Goal: Task Accomplishment & Management: Manage account settings

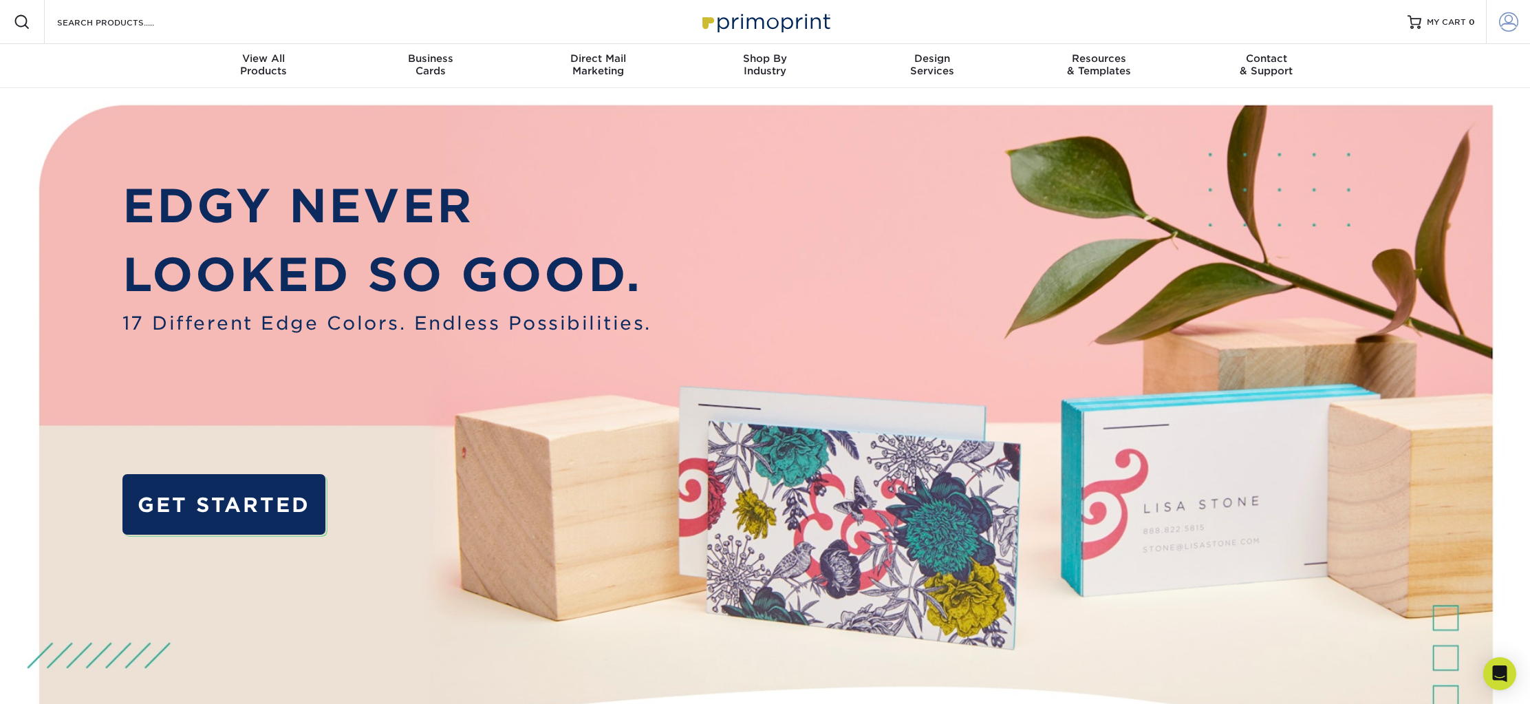
click at [1509, 23] on span at bounding box center [1508, 21] width 19 height 19
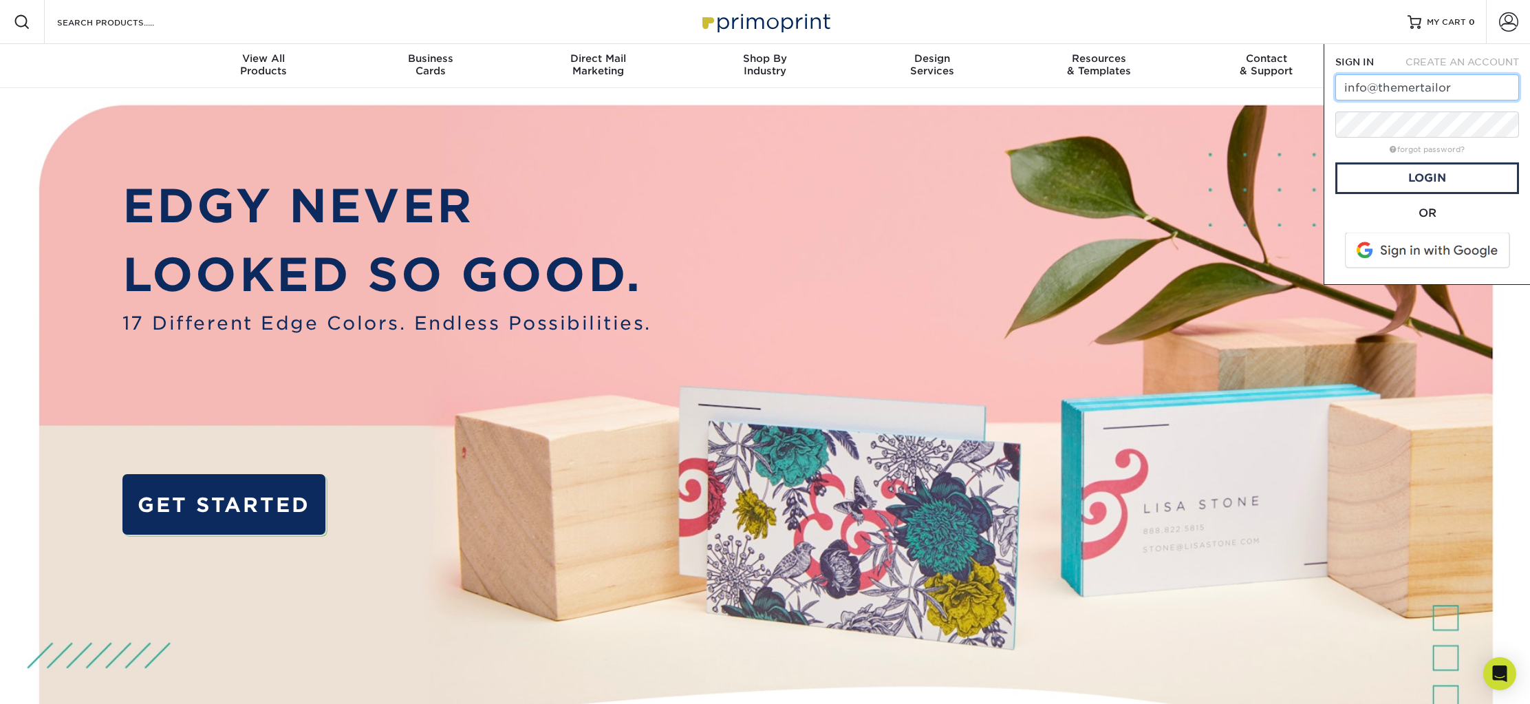
click at [1449, 86] on input "info@themertailor" at bounding box center [1427, 87] width 184 height 26
type input "[EMAIL_ADDRESS][DOMAIN_NAME]"
click at [1440, 177] on link "Login" at bounding box center [1427, 178] width 184 height 32
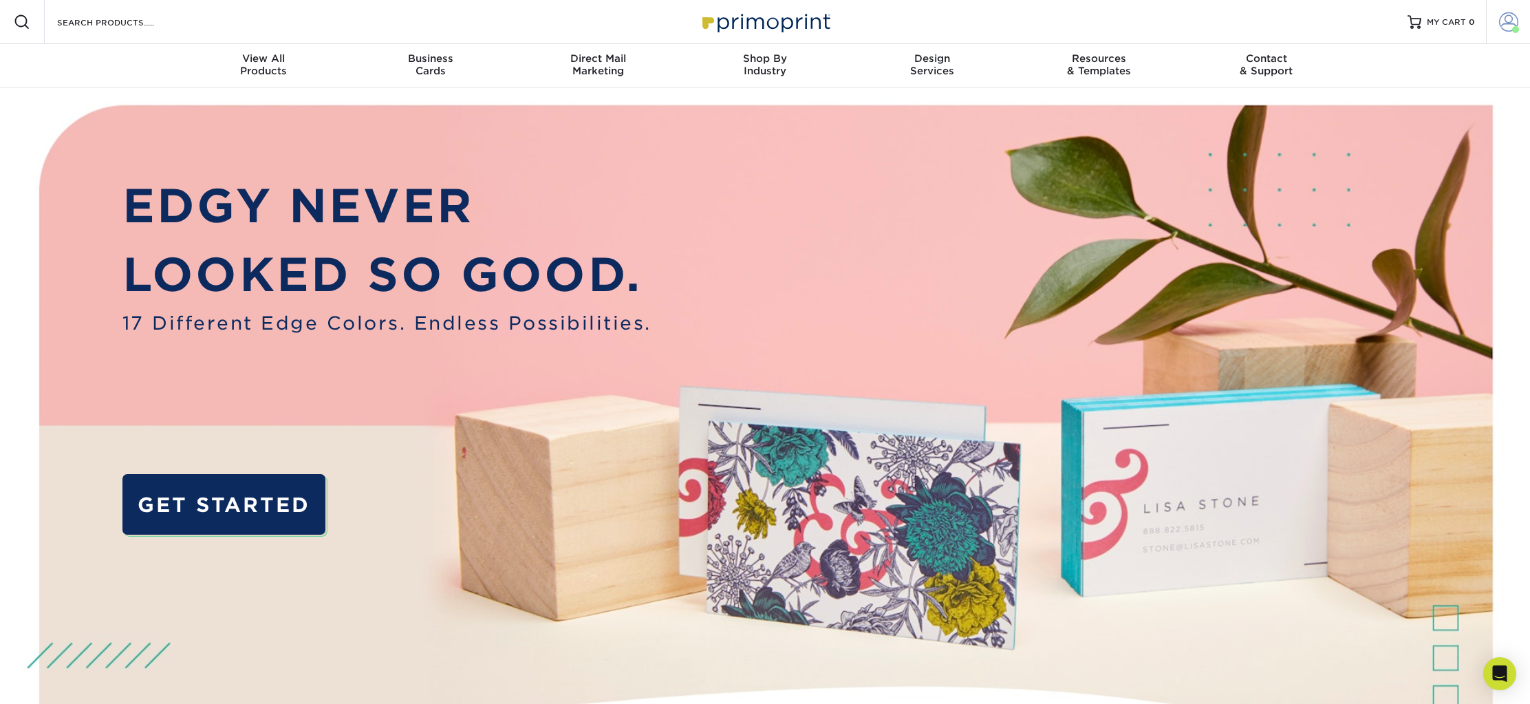
click at [1508, 24] on span at bounding box center [1508, 21] width 19 height 19
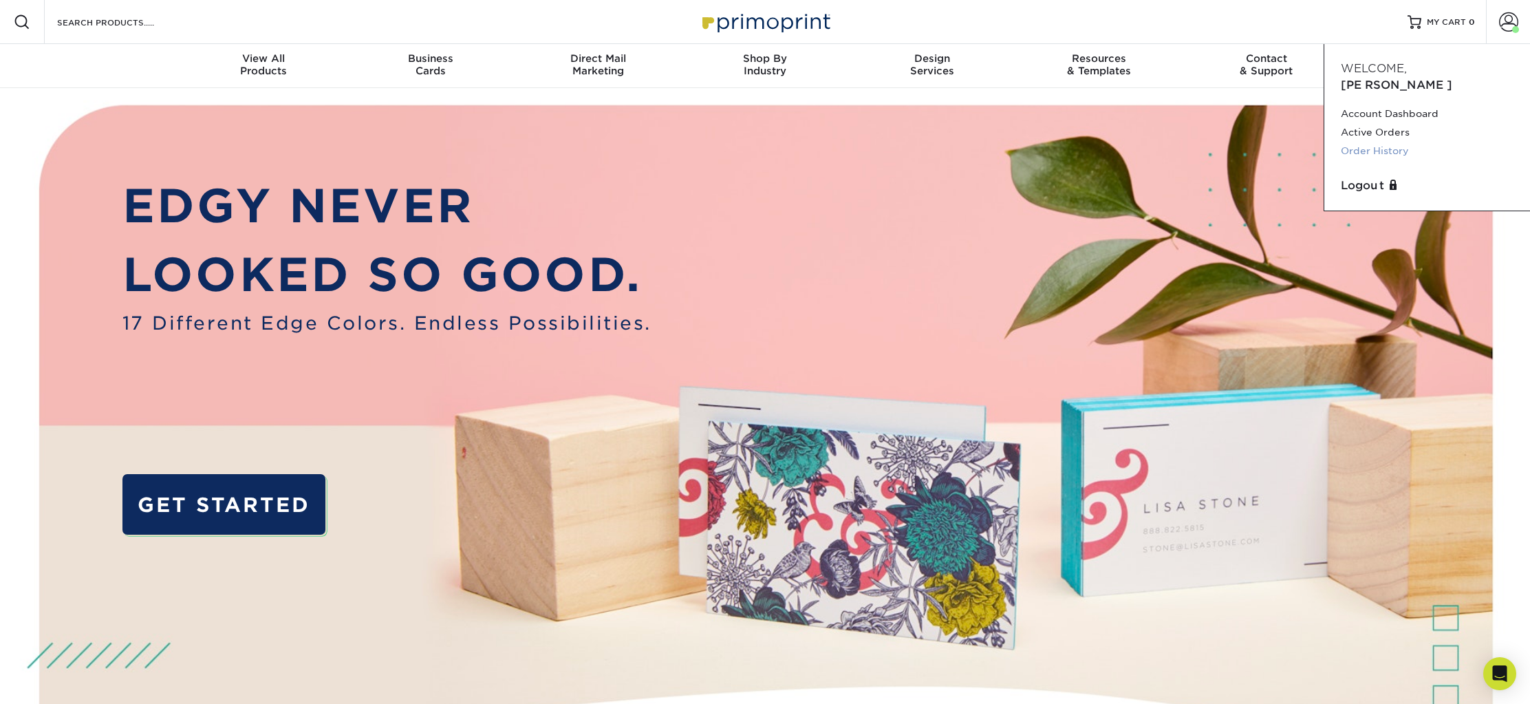
click at [1373, 142] on link "Order History" at bounding box center [1427, 151] width 173 height 19
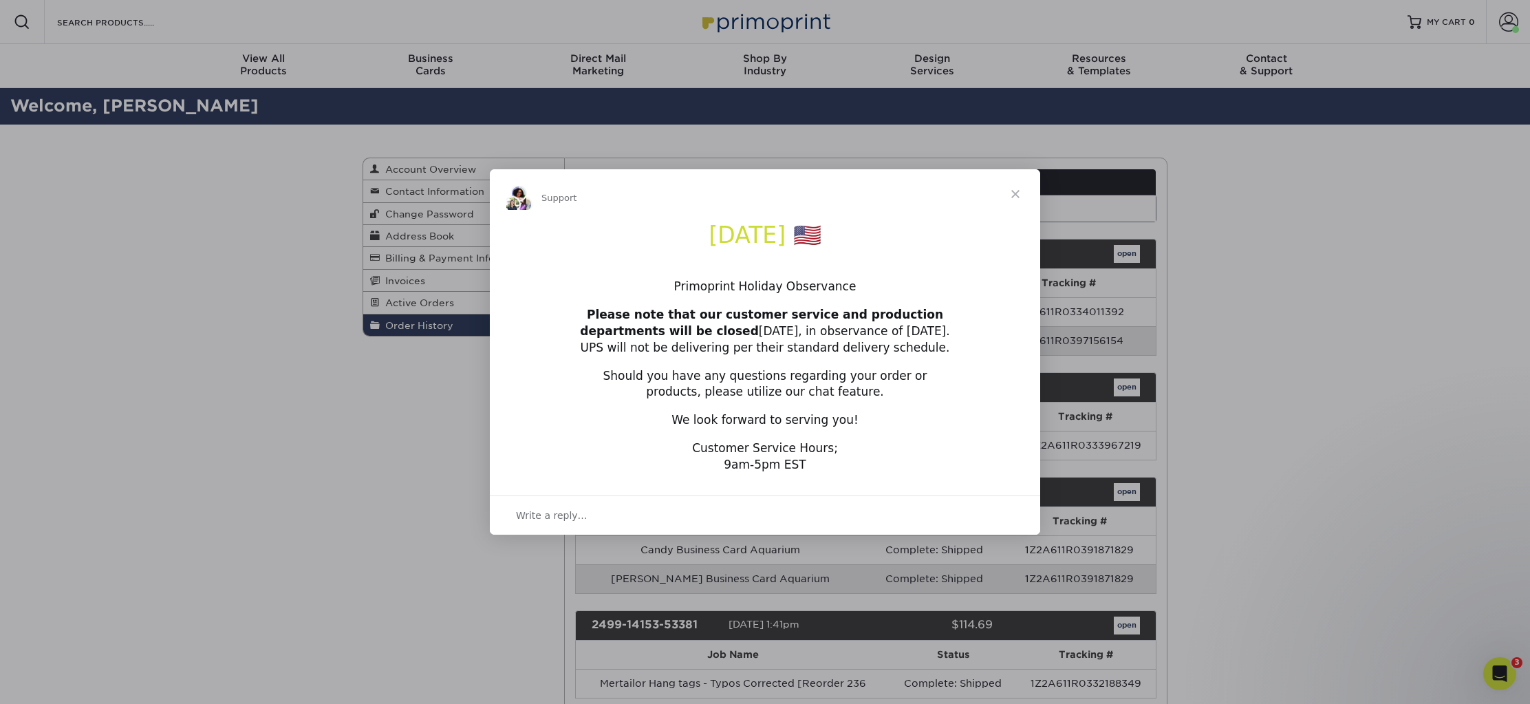
click at [1012, 193] on span "Close" at bounding box center [1015, 194] width 50 height 50
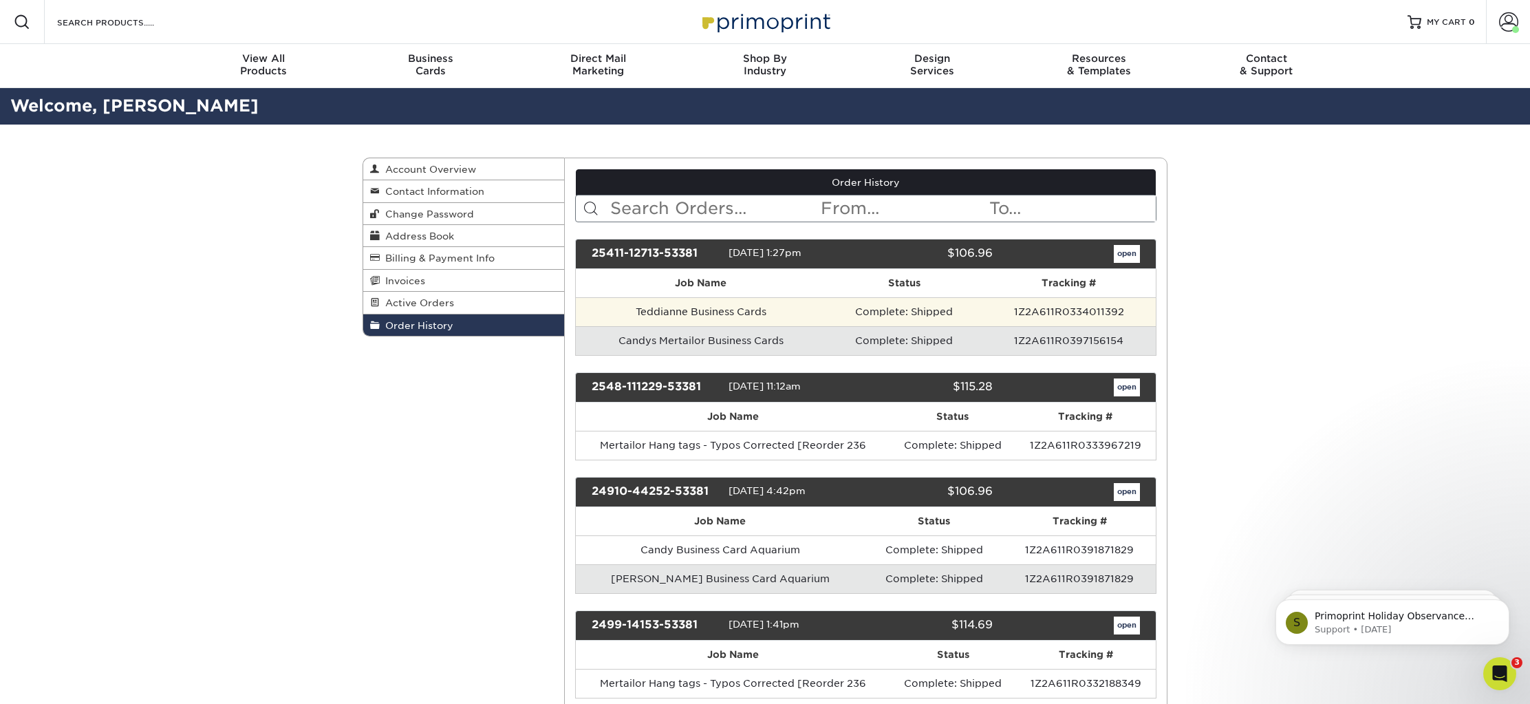
click at [701, 309] on td "Teddianne Business Cards" at bounding box center [701, 311] width 250 height 29
click at [728, 311] on td "Teddianne Business Cards" at bounding box center [701, 311] width 250 height 29
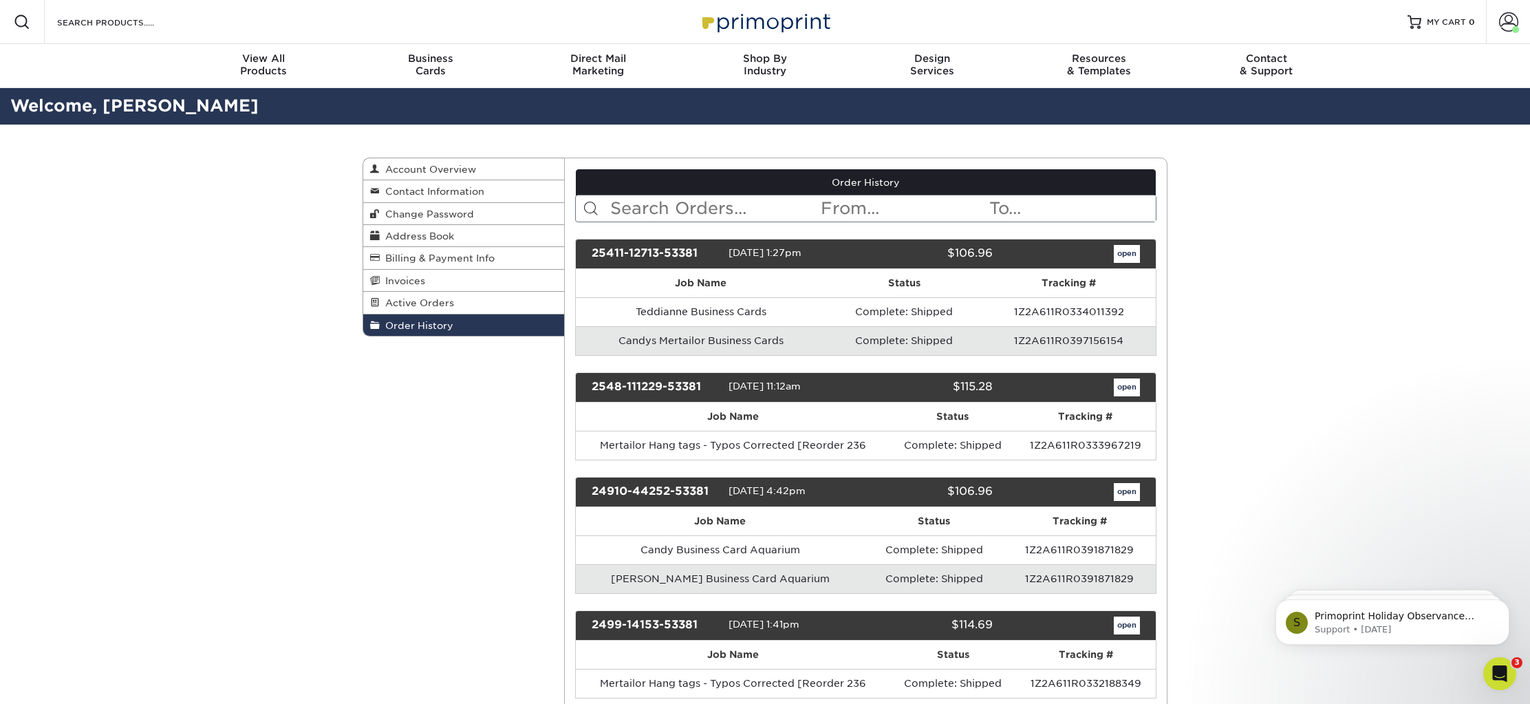
drag, startPoint x: 1129, startPoint y: 250, endPoint x: 1145, endPoint y: 263, distance: 20.6
click at [1129, 251] on link "open" at bounding box center [1127, 254] width 26 height 18
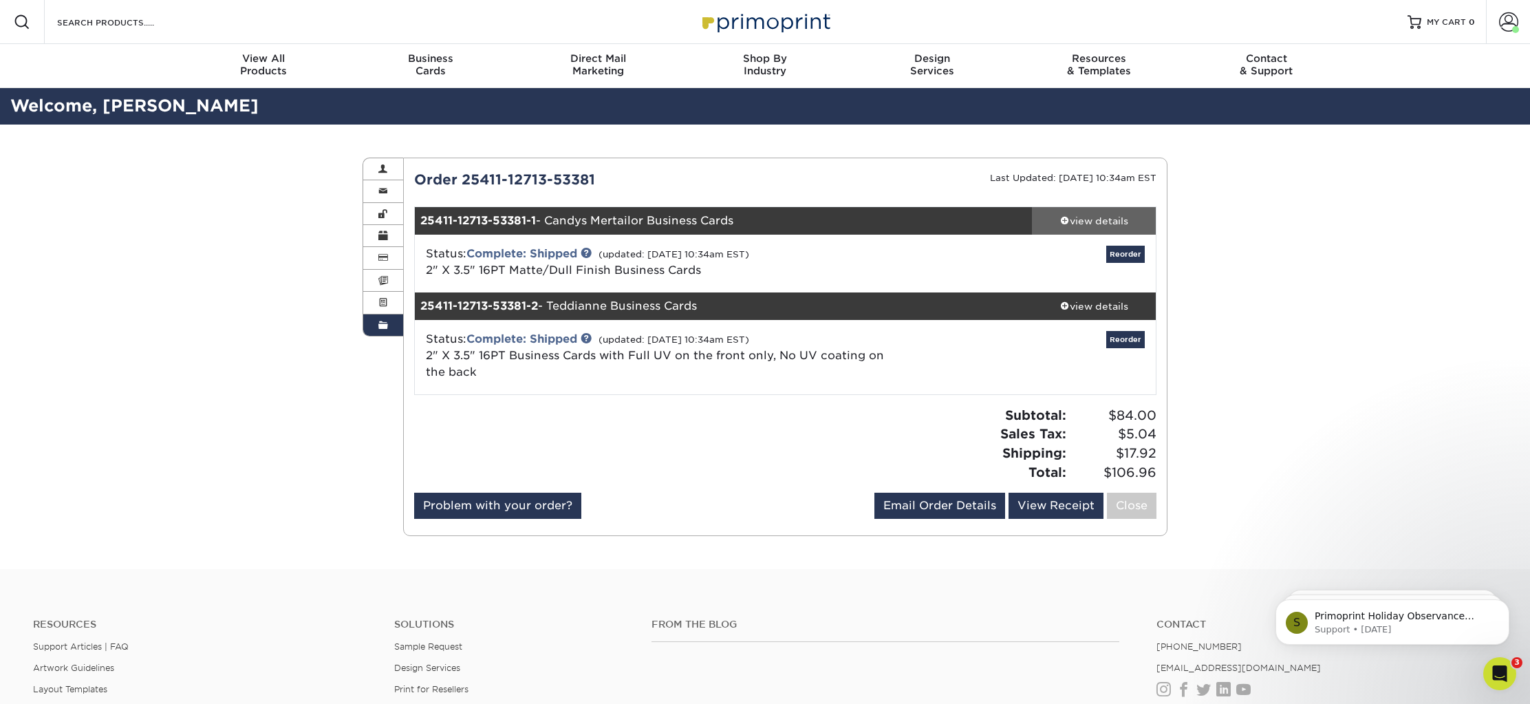
click at [1105, 218] on div "view details" at bounding box center [1094, 221] width 124 height 14
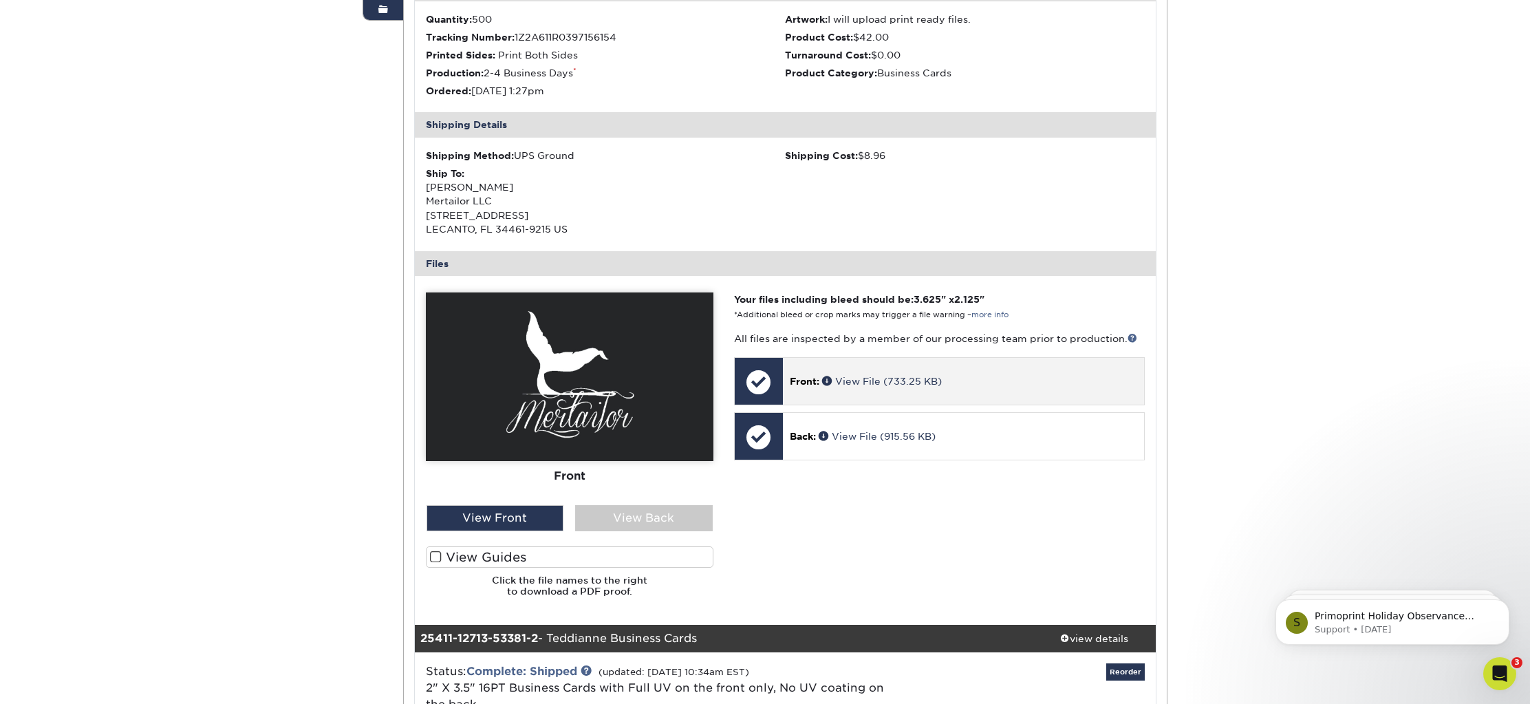
scroll to position [316, 0]
drag, startPoint x: 1452, startPoint y: 56, endPoint x: 1444, endPoint y: 54, distance: 7.8
click at [1452, 56] on div "Order History Account Overview Contact Information Change Password Address Book…" at bounding box center [765, 354] width 1530 height 1092
